Goal: Navigation & Orientation: Find specific page/section

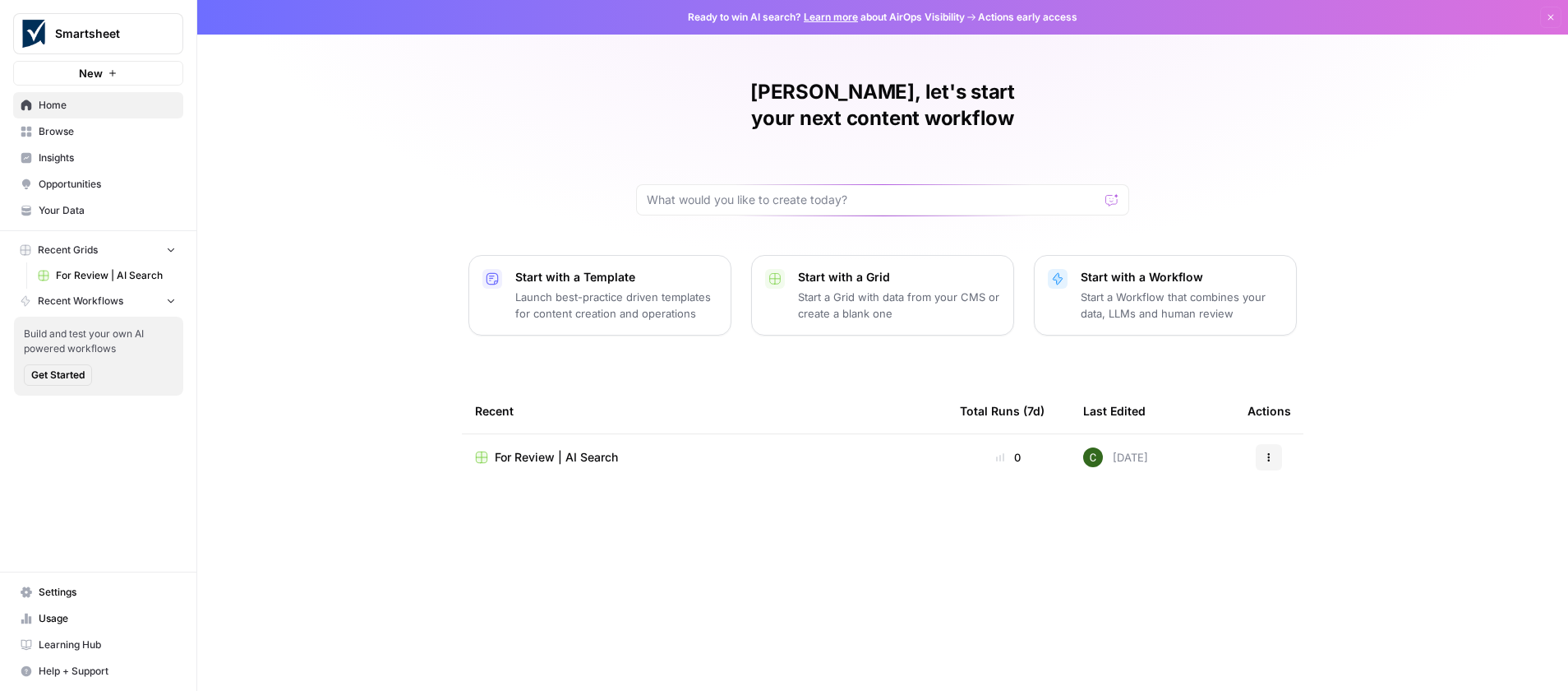
click at [115, 276] on span "For Review | AI Search" at bounding box center [115, 275] width 120 height 15
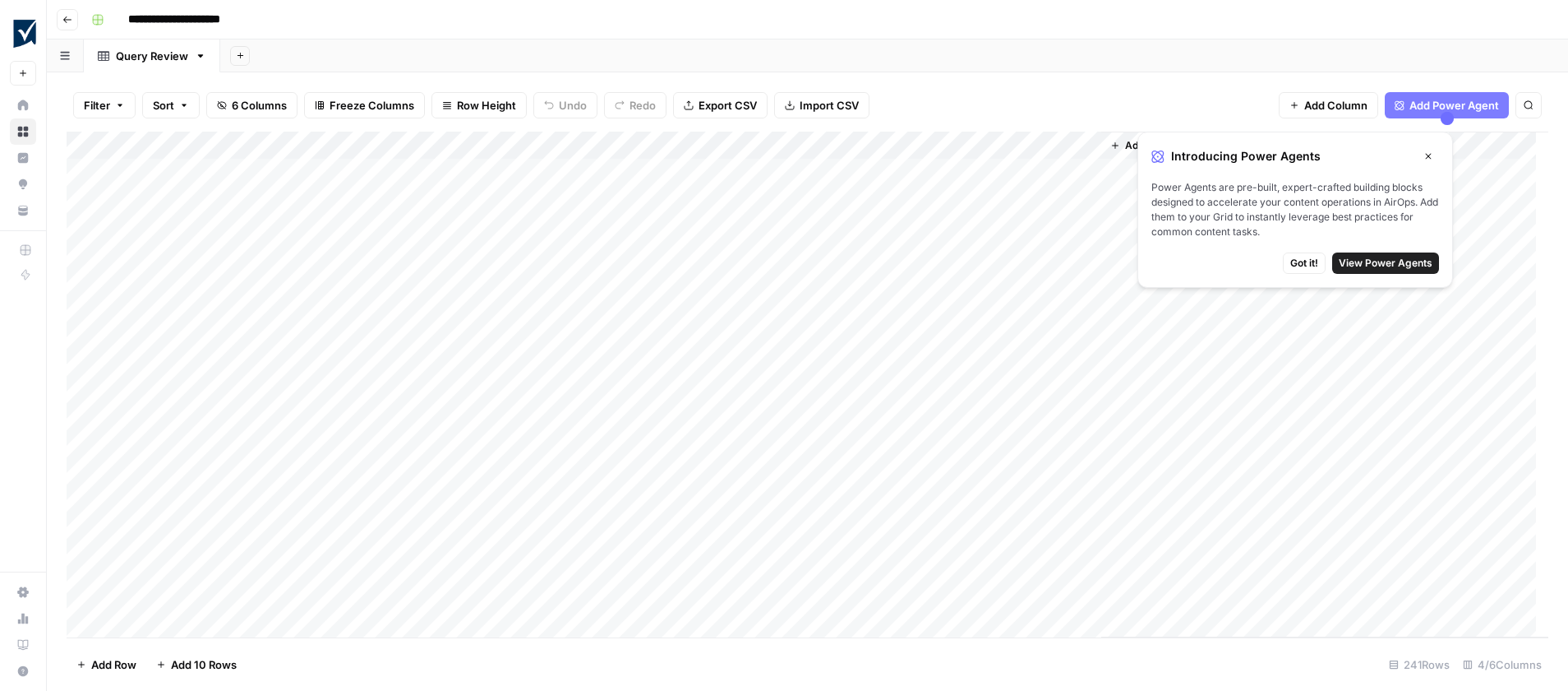
click at [1307, 268] on span "Got it!" at bounding box center [1304, 263] width 28 height 15
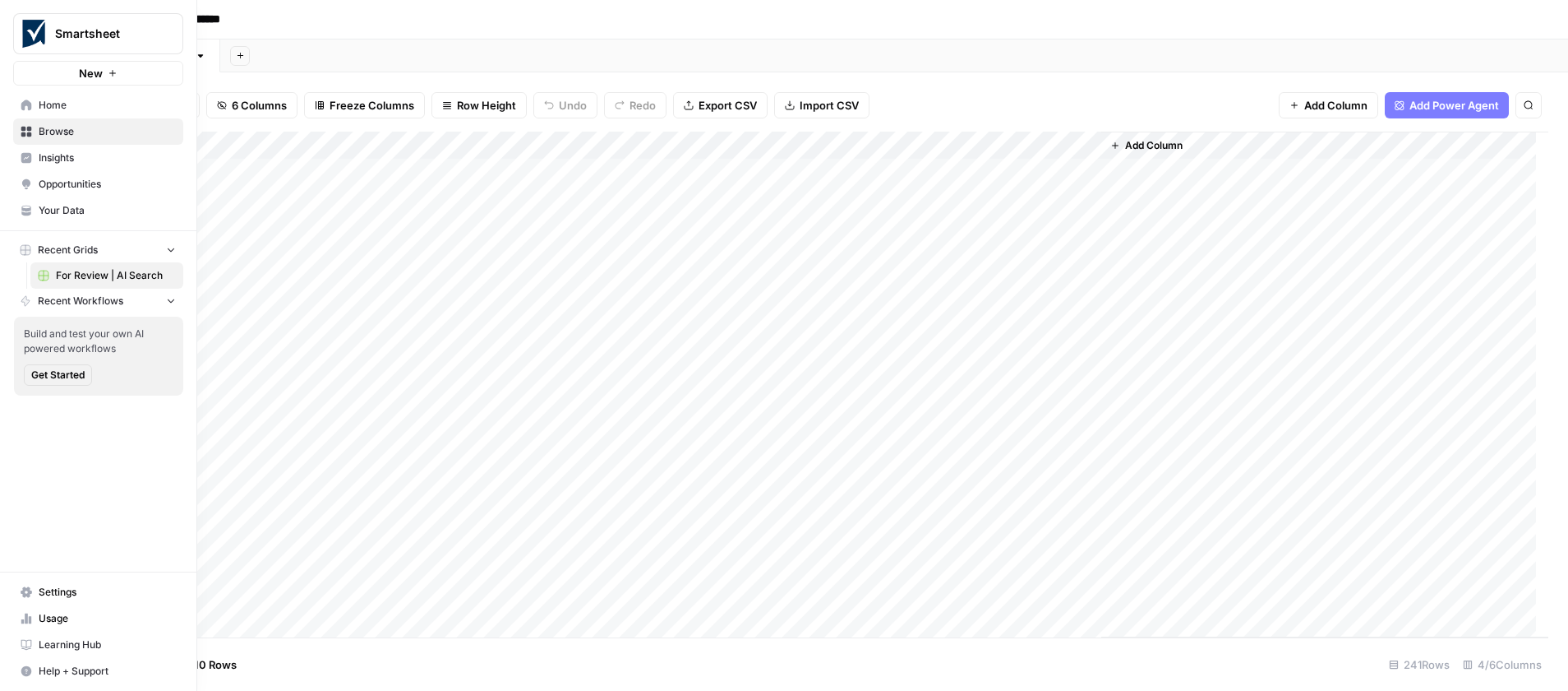
click at [90, 115] on link "Home" at bounding box center [98, 105] width 170 height 27
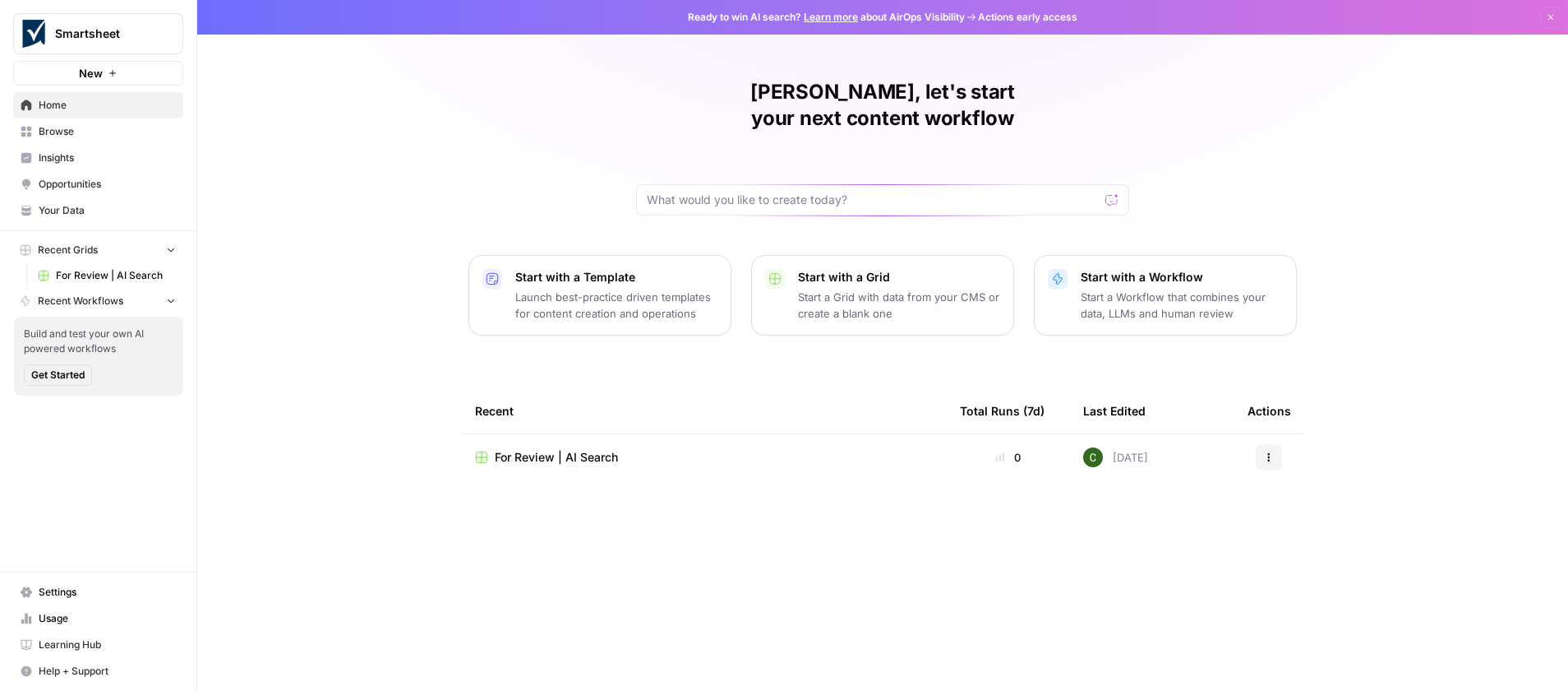
click at [84, 134] on span "Browse" at bounding box center [107, 131] width 137 height 15
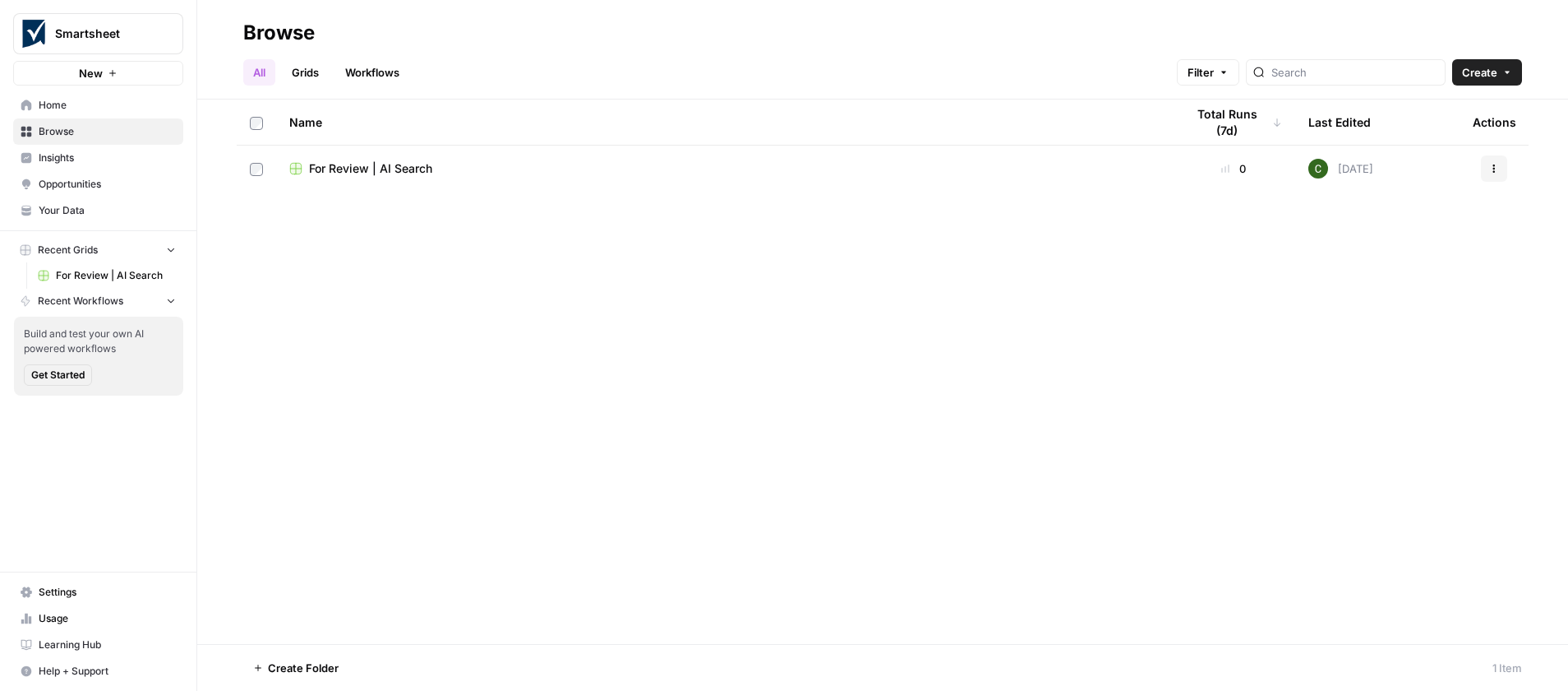
click at [109, 165] on link "Insights" at bounding box center [98, 158] width 170 height 27
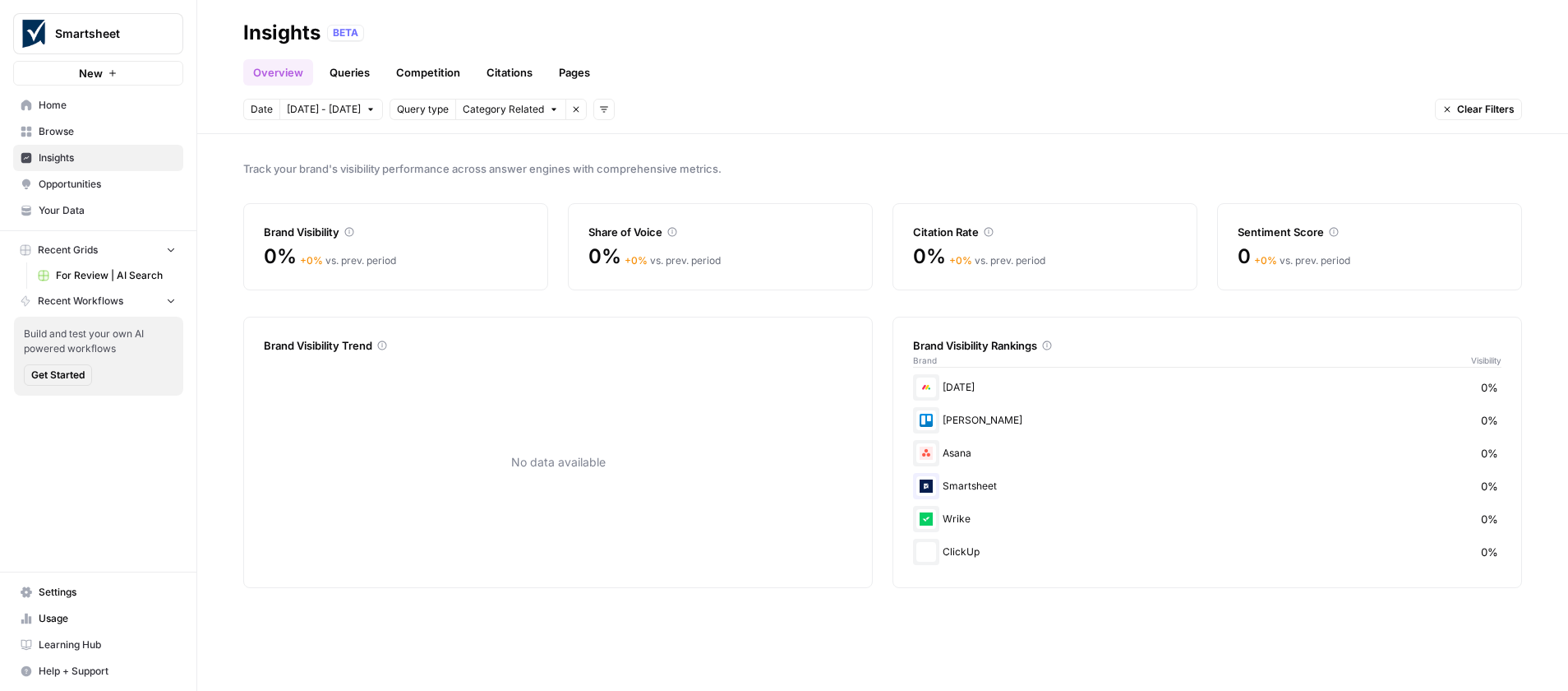
click at [79, 190] on span "Opportunities" at bounding box center [107, 184] width 137 height 15
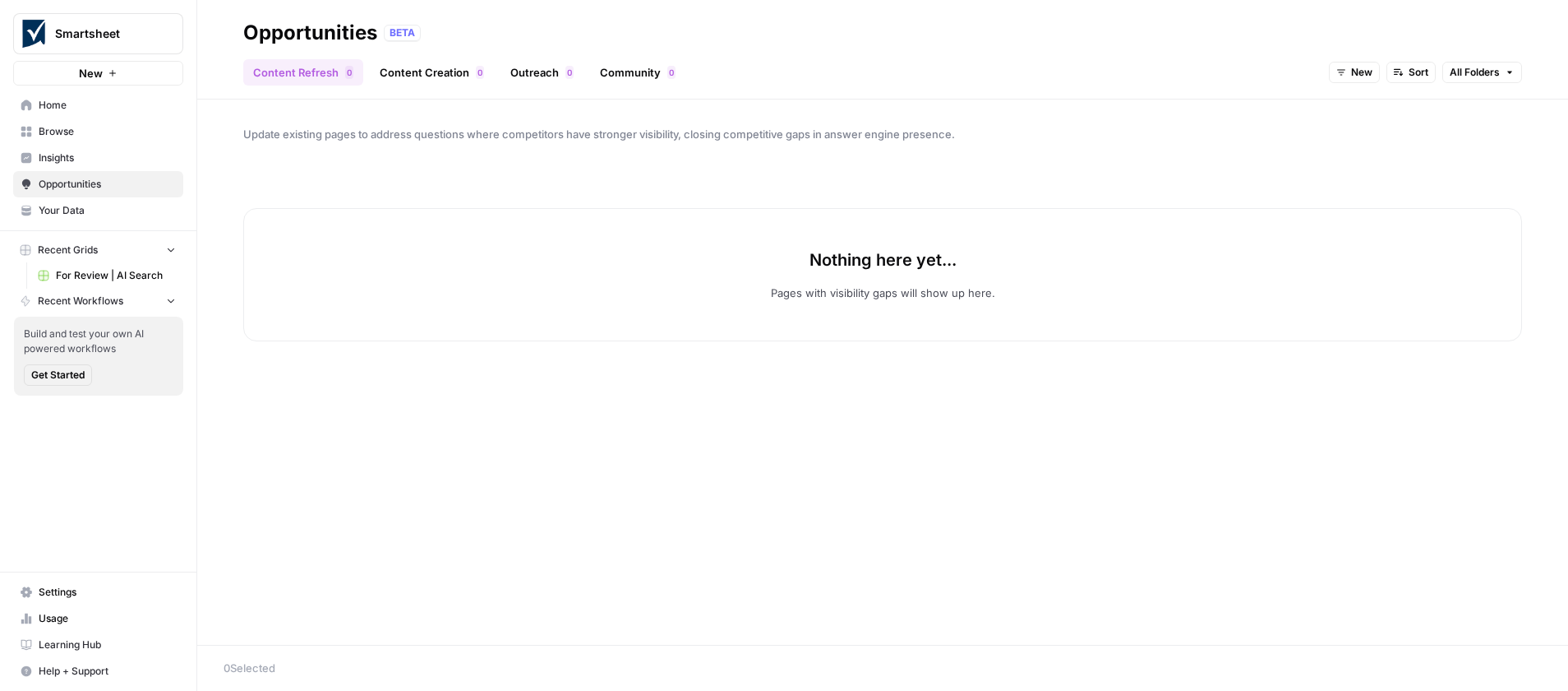
click at [69, 212] on span "Your Data" at bounding box center [107, 210] width 137 height 15
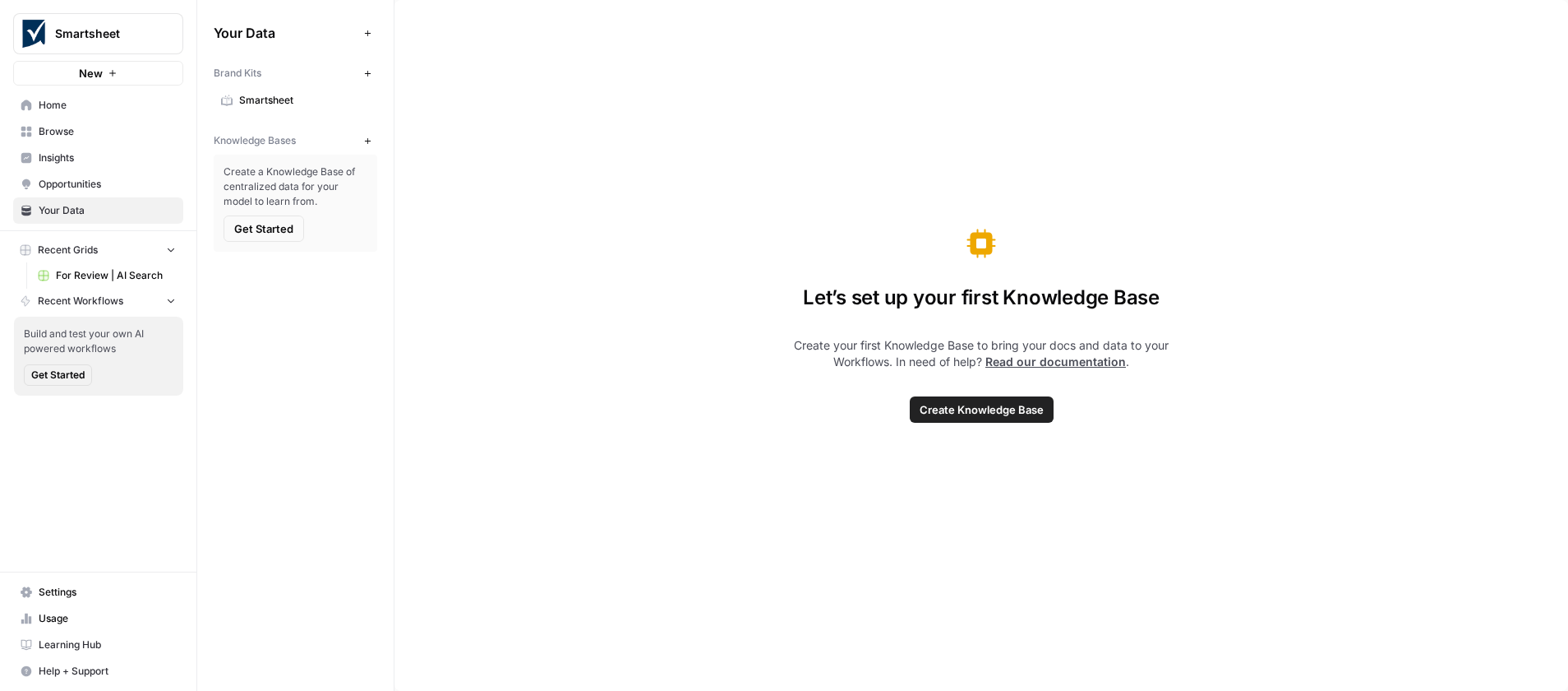
click at [249, 104] on span "Smartsheet" at bounding box center [305, 100] width 131 height 15
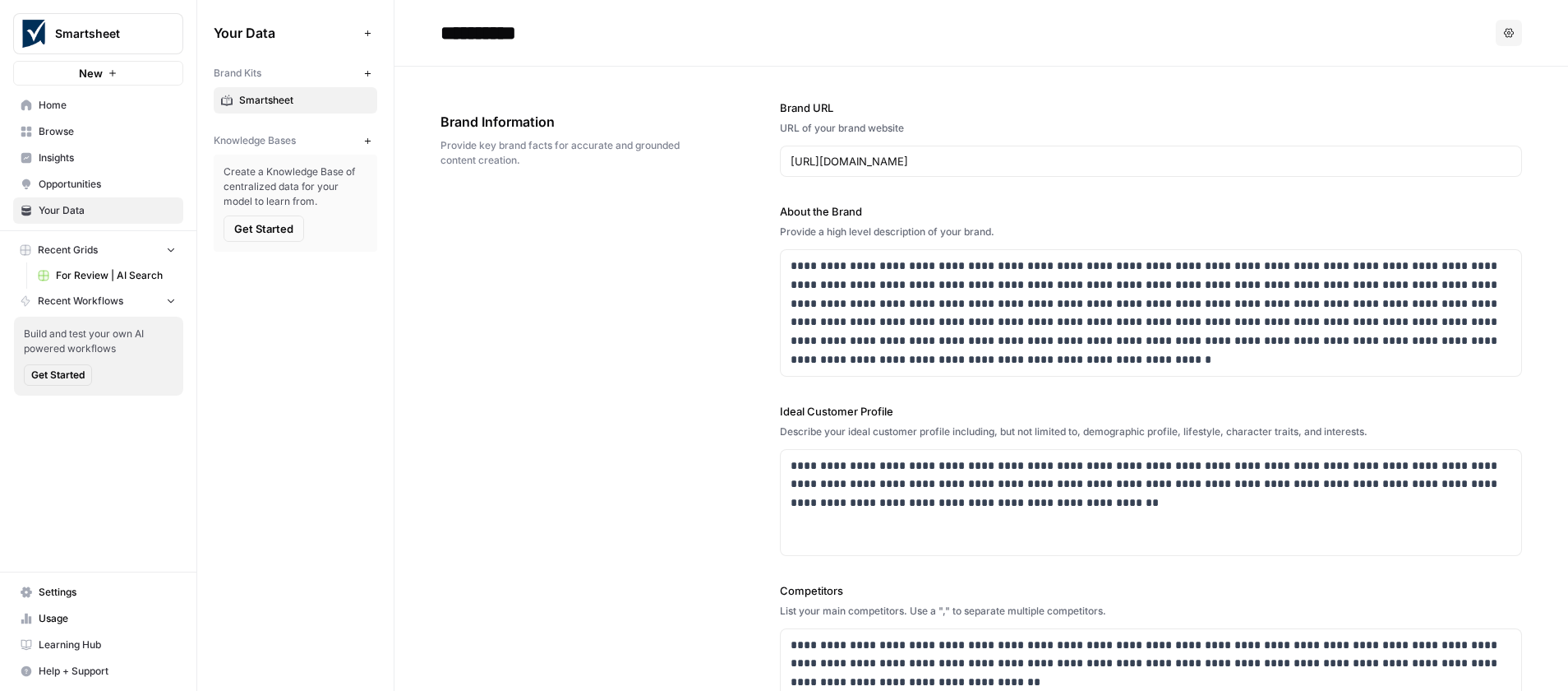
click at [123, 188] on span "Opportunities" at bounding box center [107, 184] width 137 height 15
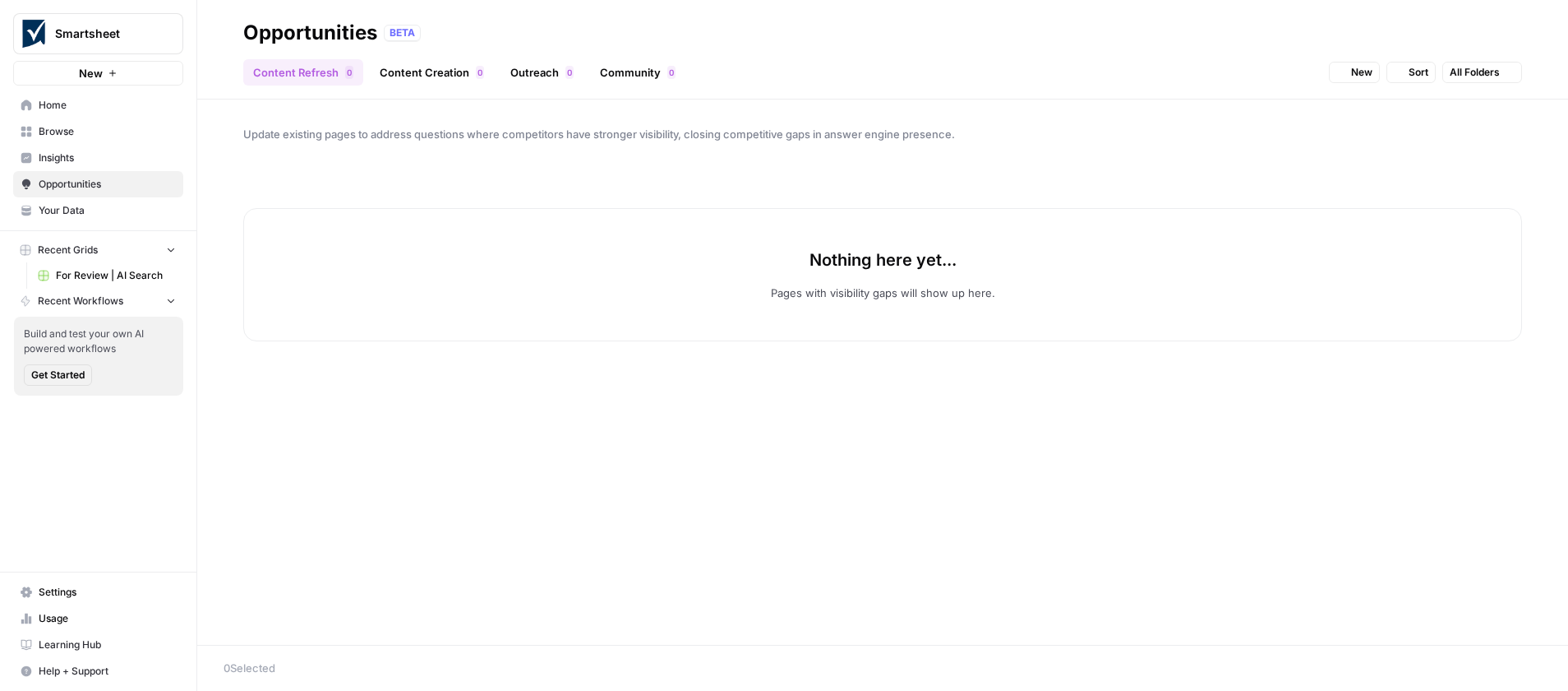
click at [104, 216] on span "Your Data" at bounding box center [107, 210] width 137 height 15
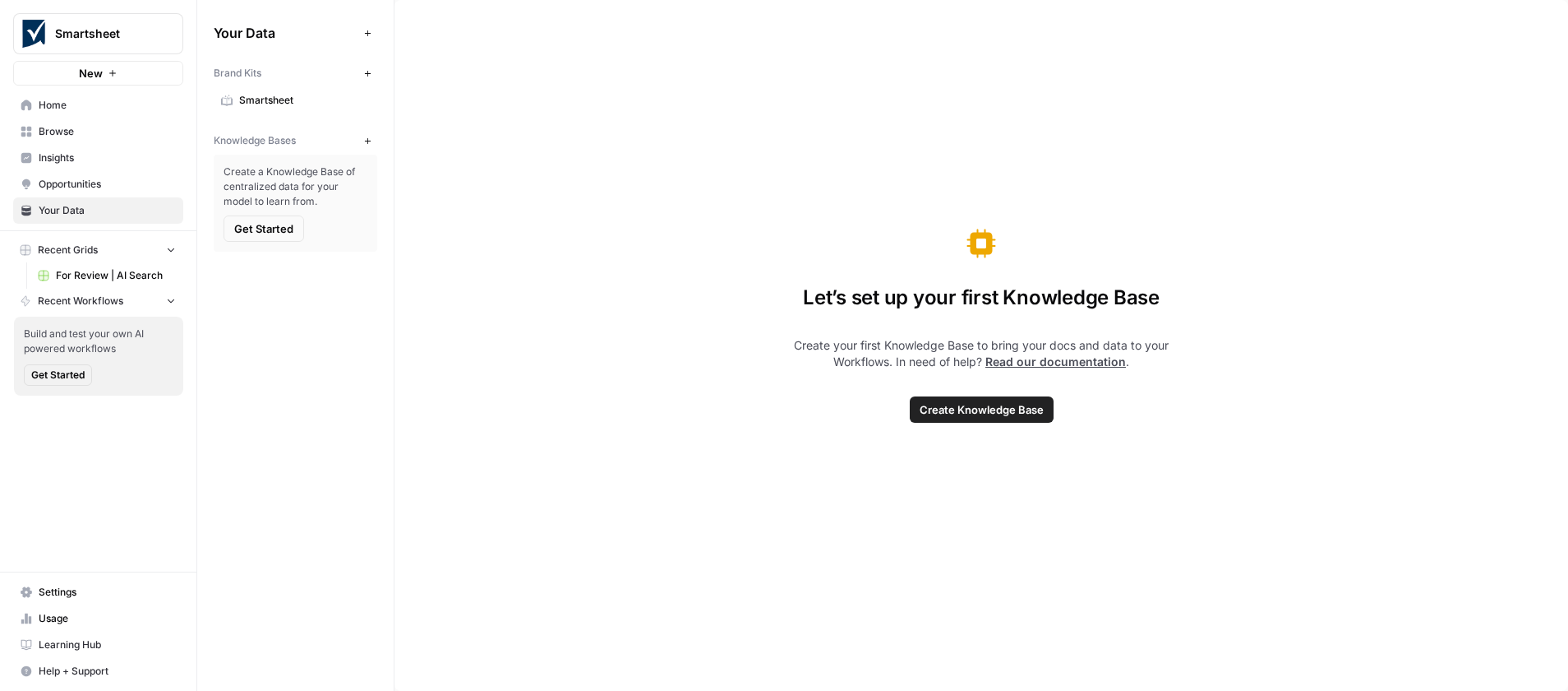
click at [106, 283] on link "For Review | AI Search" at bounding box center [106, 275] width 152 height 27
